Goal: Task Accomplishment & Management: Use online tool/utility

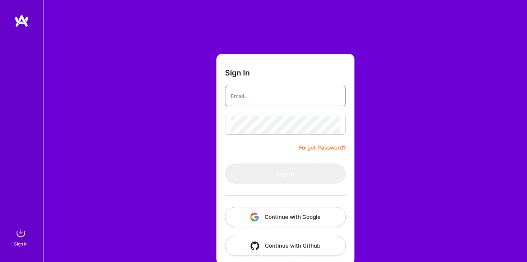
type input "ayalacaspiv@gmail.com"
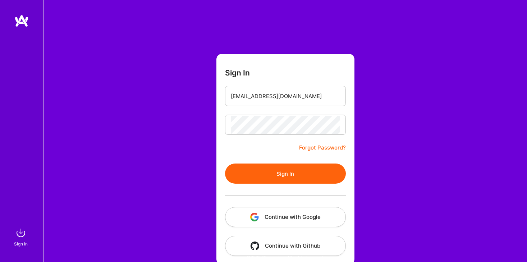
click at [280, 217] on button "Continue with Google" at bounding box center [285, 217] width 121 height 20
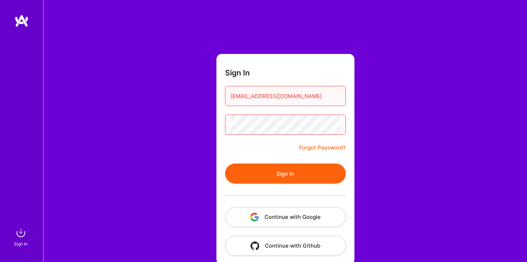
click at [272, 171] on button "Sign In" at bounding box center [285, 174] width 121 height 20
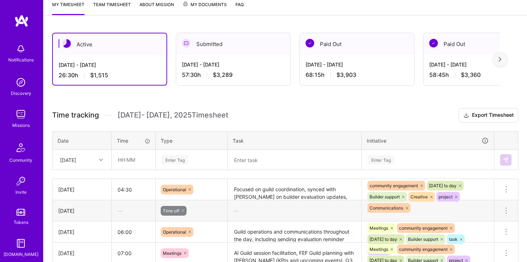
scroll to position [102, 0]
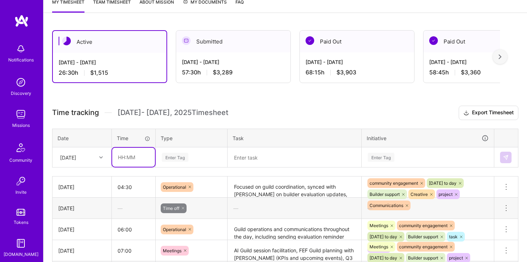
click at [125, 160] on input "text" at bounding box center [133, 157] width 43 height 19
type input "04:00"
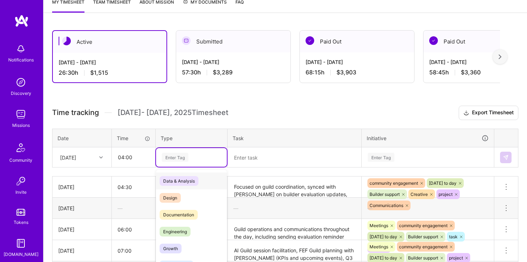
scroll to position [120, 0]
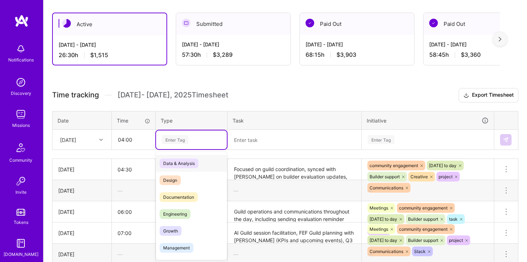
click at [174, 149] on div "option Data & Analysis focused, 0 of 2. 17 results available. Use Up and Down t…" at bounding box center [191, 139] width 71 height 19
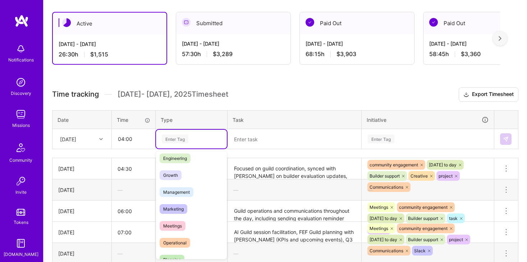
scroll to position [76, 0]
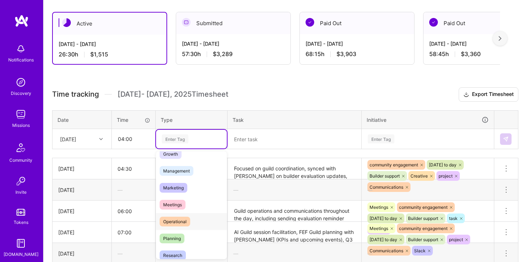
click at [181, 217] on span "Operational" at bounding box center [175, 222] width 31 height 10
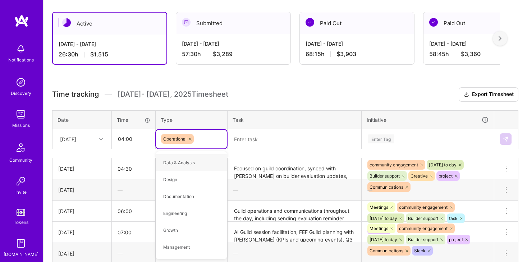
click at [292, 137] on textarea at bounding box center [294, 139] width 132 height 19
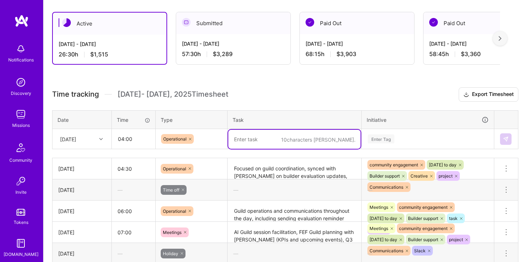
paste textarea "Focused on general operations and ongoing community work — managed daily coordi…"
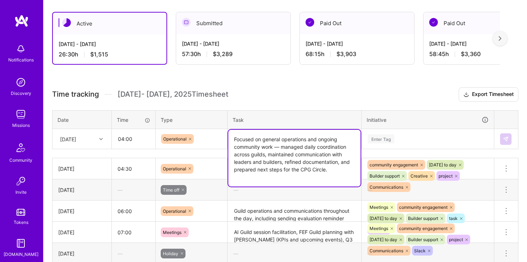
click at [281, 148] on textarea "Focused on general operations and ongoing community work — managed daily coordi…" at bounding box center [294, 158] width 132 height 57
type textarea "Focused on general operations and ongoing community work managed daily coordina…"
click at [408, 140] on div "Enter Tag" at bounding box center [428, 139] width 132 height 19
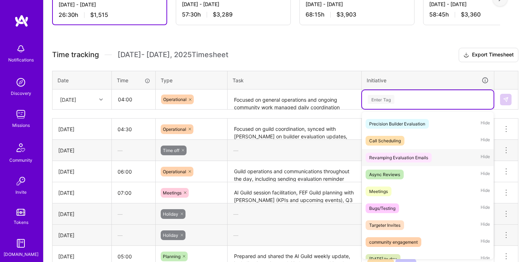
scroll to position [43, 0]
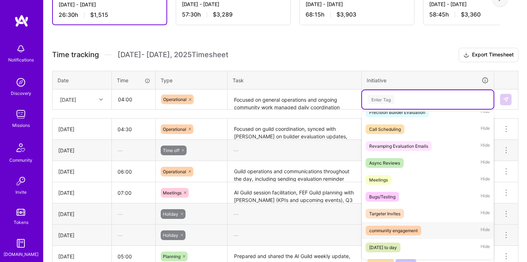
click at [403, 228] on div "community engagement" at bounding box center [393, 231] width 49 height 8
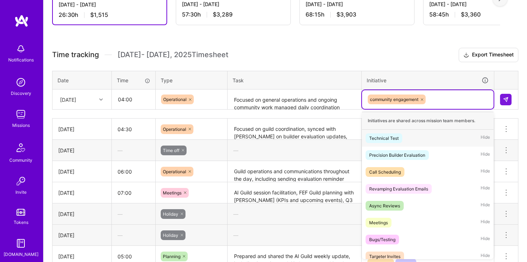
click at [445, 97] on div "community engagement" at bounding box center [427, 99] width 121 height 11
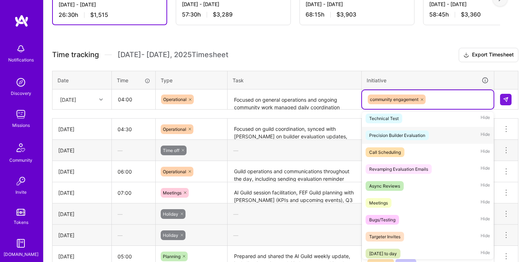
scroll to position [56, 0]
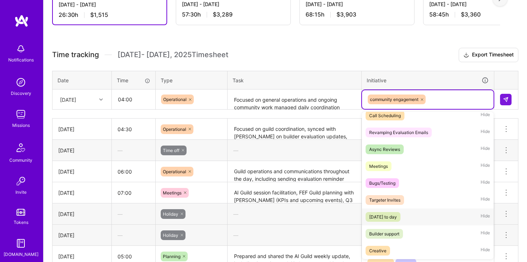
click at [397, 215] on div "[DATE] to day" at bounding box center [383, 217] width 28 height 8
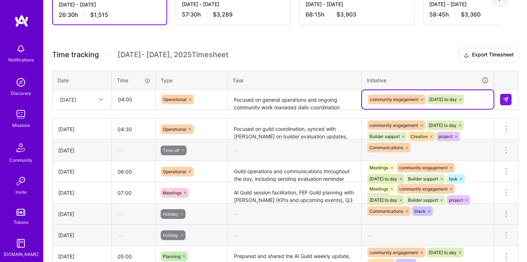
click at [465, 102] on input "text" at bounding box center [465, 100] width 1 height 8
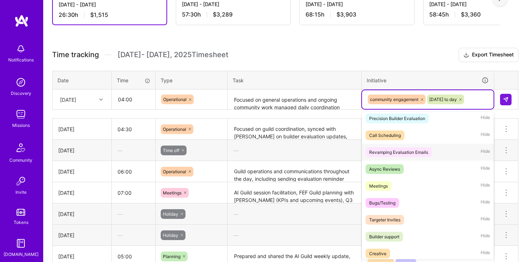
scroll to position [59, 0]
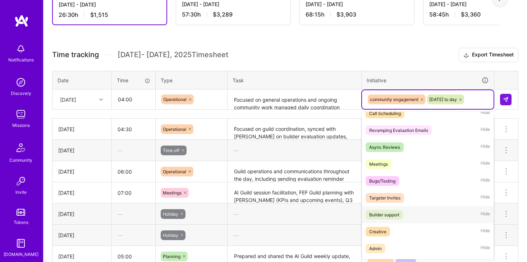
click at [391, 209] on div "Builder support Hide" at bounding box center [428, 214] width 132 height 17
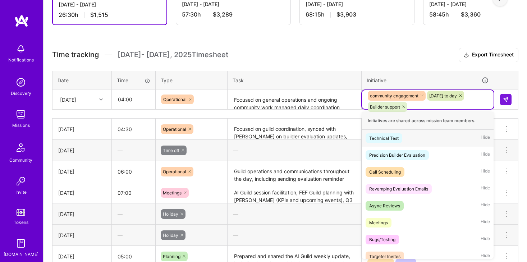
click at [436, 106] on div "community engagement community day to day Builder support" at bounding box center [427, 101] width 121 height 22
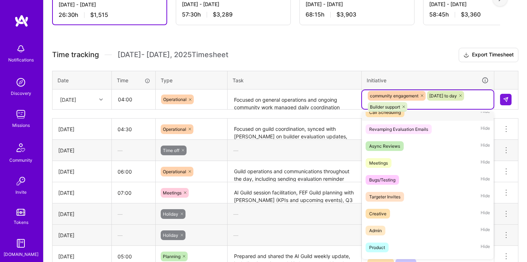
scroll to position [68, 0]
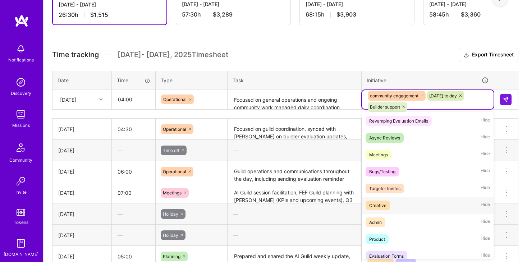
click at [384, 204] on div "Creative" at bounding box center [377, 206] width 17 height 8
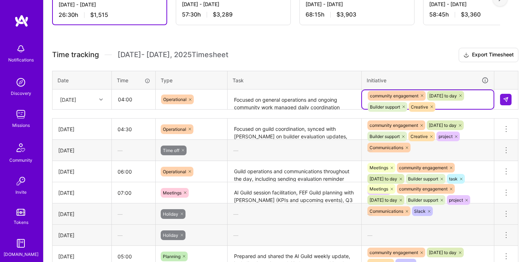
click at [453, 104] on div "community engagement community day to day Builder support Creative" at bounding box center [427, 101] width 121 height 22
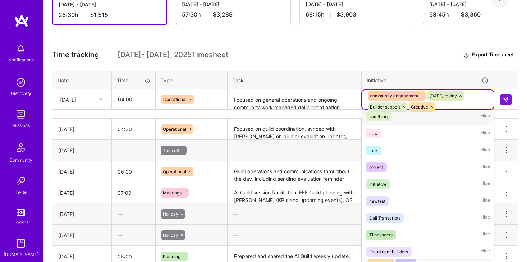
scroll to position [277, 0]
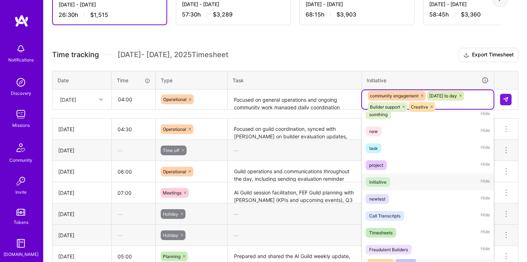
click at [406, 184] on div "initiative Hide" at bounding box center [428, 182] width 132 height 17
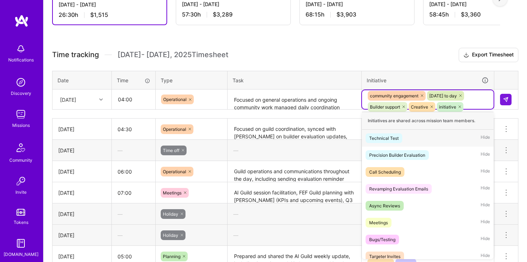
click at [477, 105] on div "community engagement community day to day Builder support Creative initiative" at bounding box center [427, 101] width 121 height 22
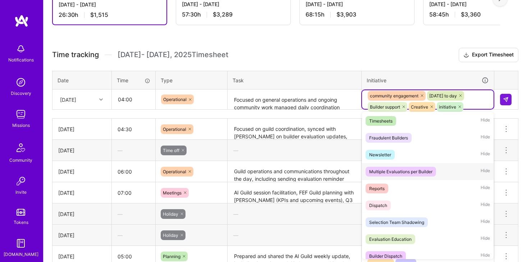
scroll to position [400, 0]
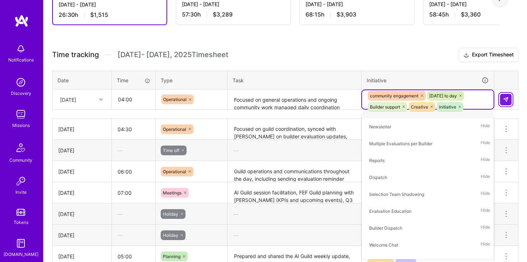
click at [507, 100] on img at bounding box center [506, 100] width 6 height 6
